Goal: Find specific page/section: Find specific page/section

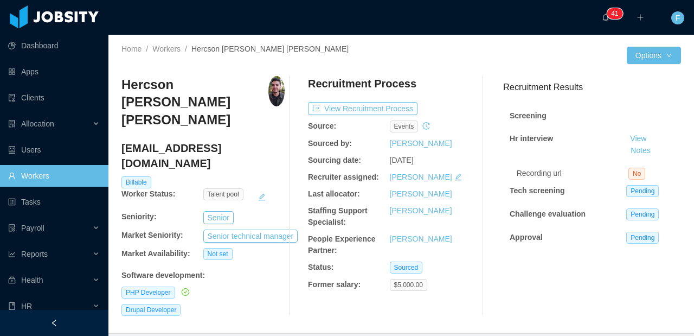
scroll to position [0, 568]
click at [30, 101] on link "Clients" at bounding box center [54, 98] width 92 height 22
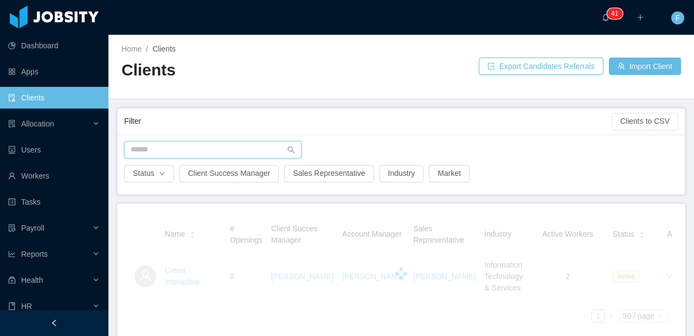
click at [178, 156] on input "text" at bounding box center [212, 149] width 177 height 17
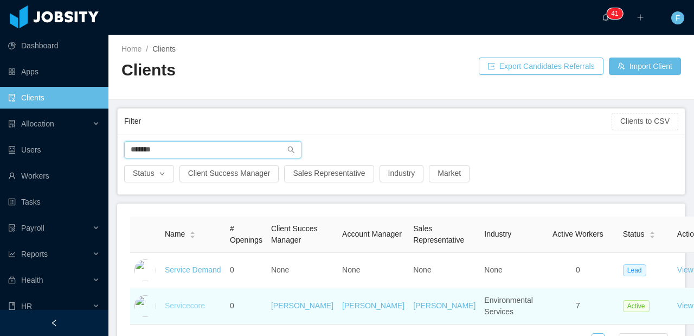
type input "*******"
click at [183, 310] on link "Servicecore" at bounding box center [185, 305] width 40 height 9
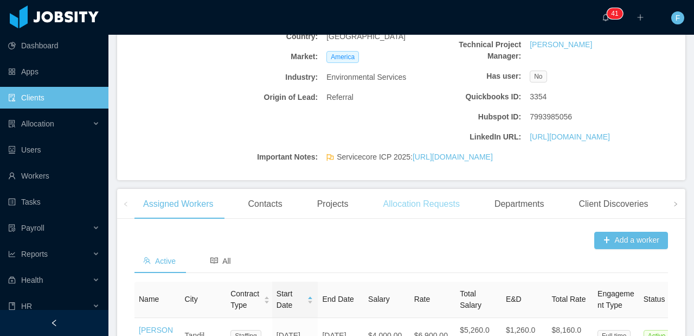
scroll to position [338, 0]
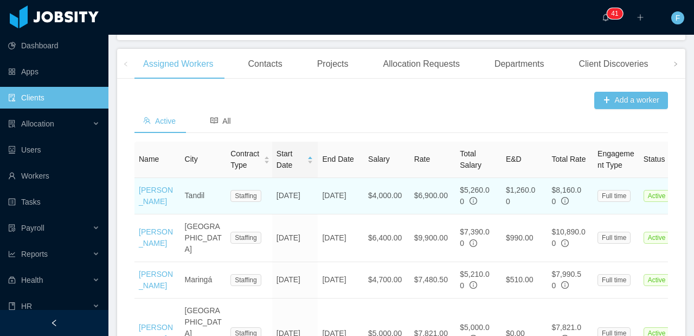
drag, startPoint x: 297, startPoint y: 242, endPoint x: 276, endPoint y: 229, distance: 24.4
click at [276, 214] on td "[DATE]" at bounding box center [295, 196] width 46 height 36
copy td "[DATE]"
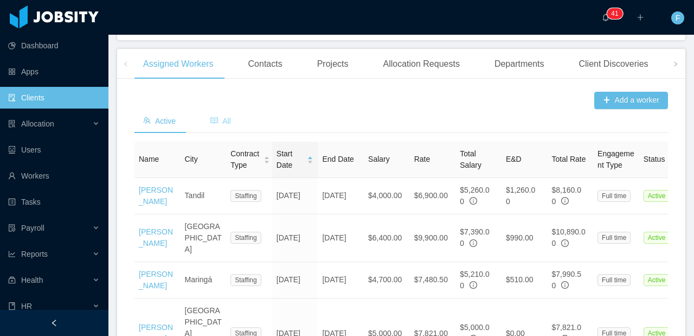
click at [230, 125] on span "All" at bounding box center [220, 121] width 21 height 9
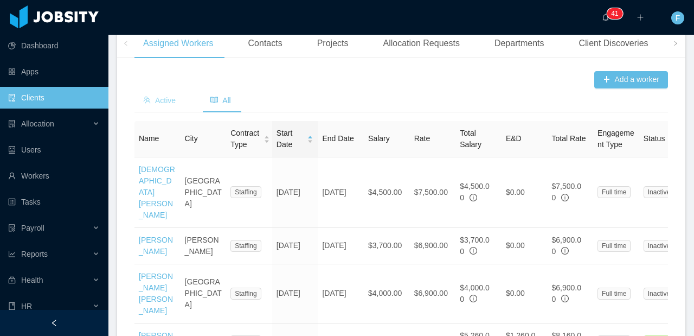
scroll to position [278, 0]
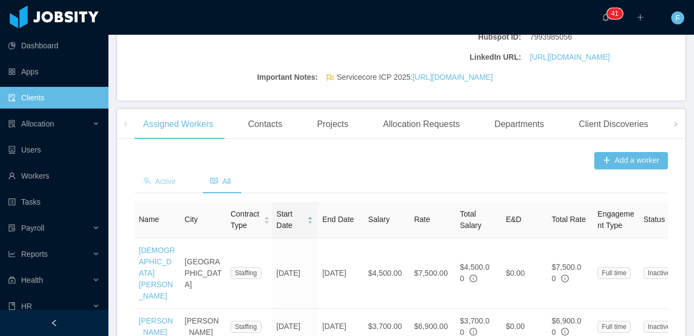
click at [157, 185] on span "Active" at bounding box center [159, 181] width 33 height 9
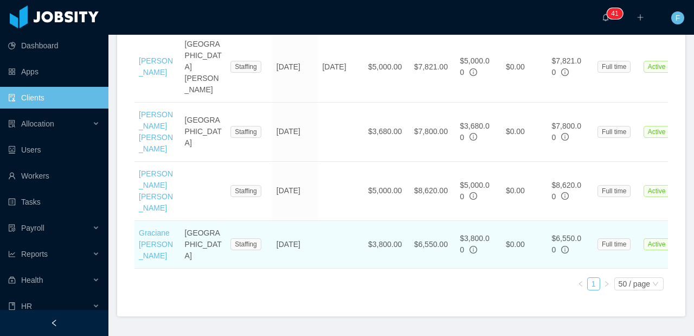
scroll to position [638, 0]
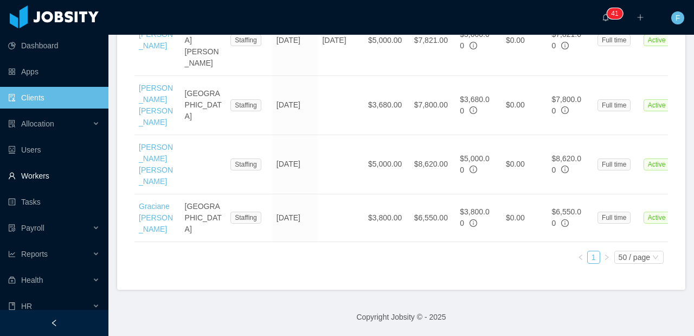
click at [47, 180] on link "Workers" at bounding box center [54, 176] width 92 height 22
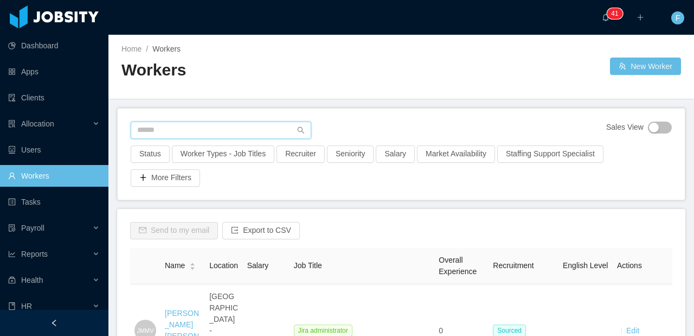
click at [216, 130] on input "text" at bounding box center [221, 129] width 181 height 17
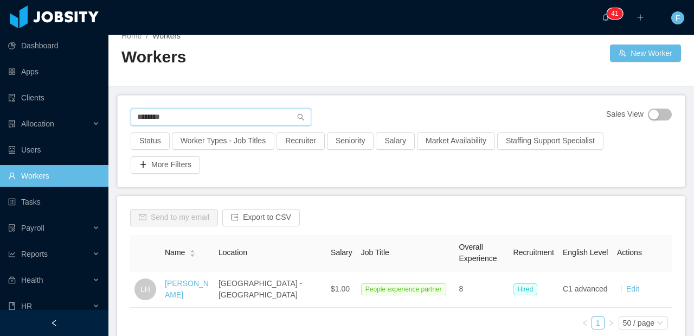
scroll to position [61, 0]
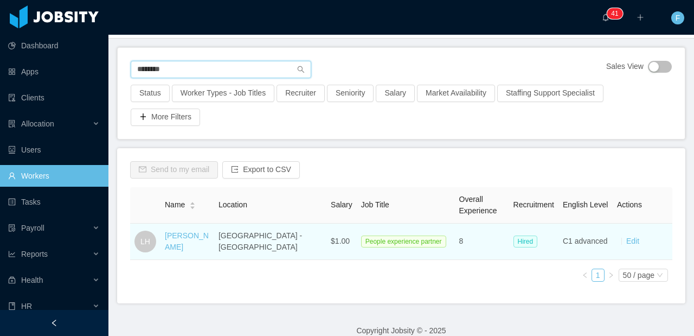
type input "********"
click at [161, 242] on td "[PERSON_NAME]" at bounding box center [187, 241] width 54 height 36
click at [174, 248] on link "[PERSON_NAME]" at bounding box center [187, 241] width 44 height 20
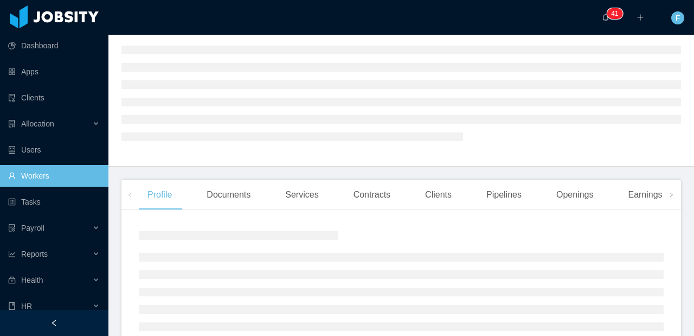
scroll to position [197, 0]
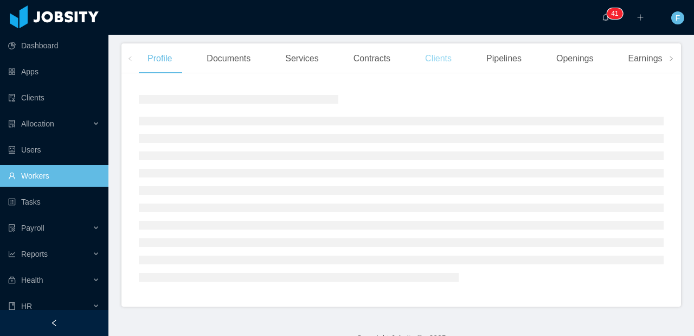
click at [448, 55] on div "Clients" at bounding box center [438, 58] width 44 height 30
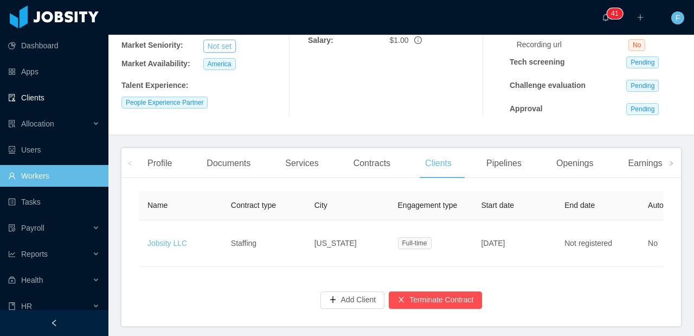
drag, startPoint x: 20, startPoint y: 97, endPoint x: 91, endPoint y: 106, distance: 72.2
click at [20, 97] on link "Clients" at bounding box center [54, 98] width 92 height 22
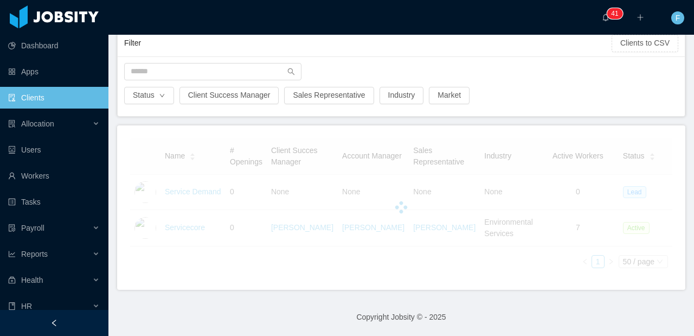
scroll to position [90, 0]
click at [193, 63] on input "text" at bounding box center [212, 71] width 177 height 17
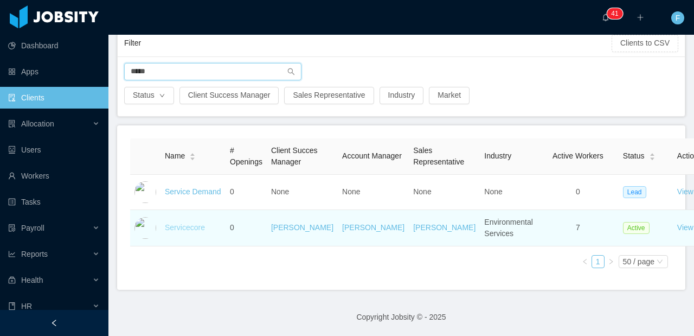
type input "*****"
click at [182, 230] on link "Servicecore" at bounding box center [185, 227] width 40 height 9
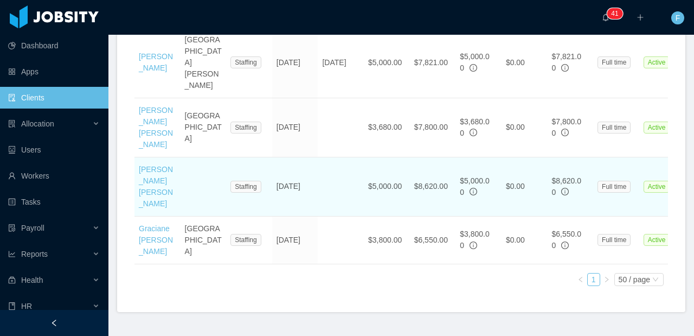
scroll to position [551, 0]
